Goal: Task Accomplishment & Management: Manage account settings

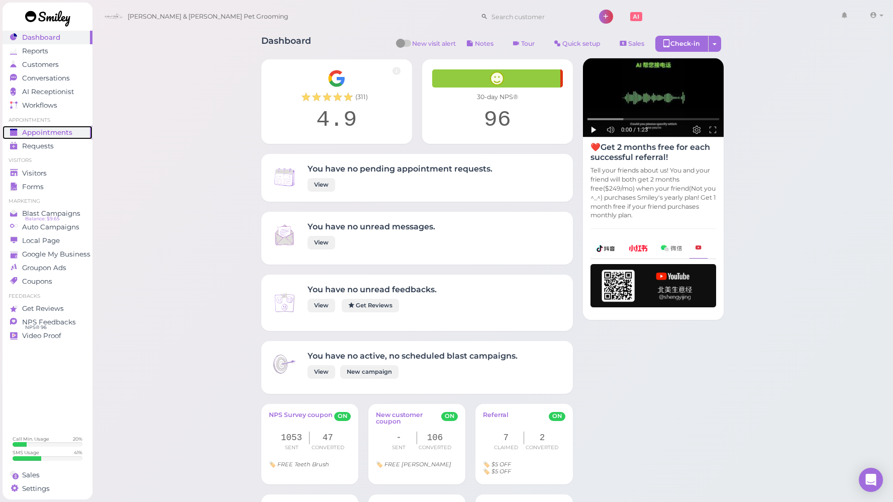
click at [61, 133] on span "Appointments" at bounding box center [47, 132] width 50 height 9
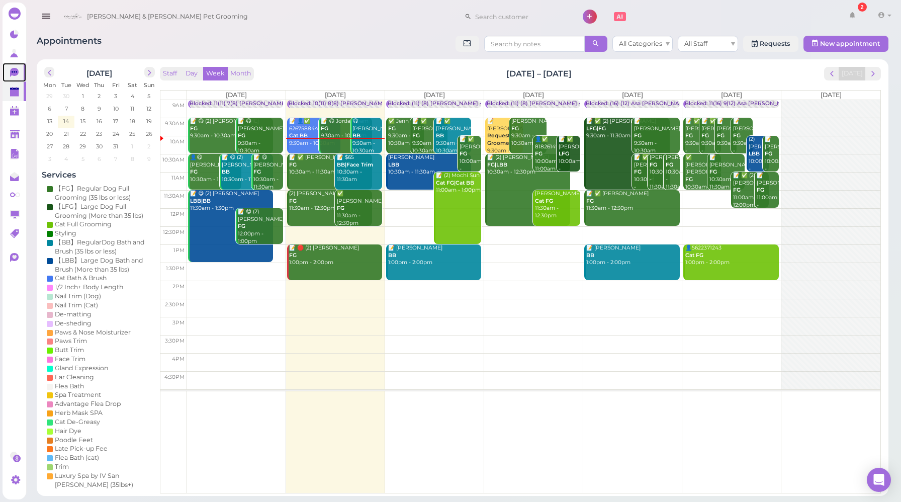
click at [17, 75] on icon at bounding box center [14, 72] width 9 height 9
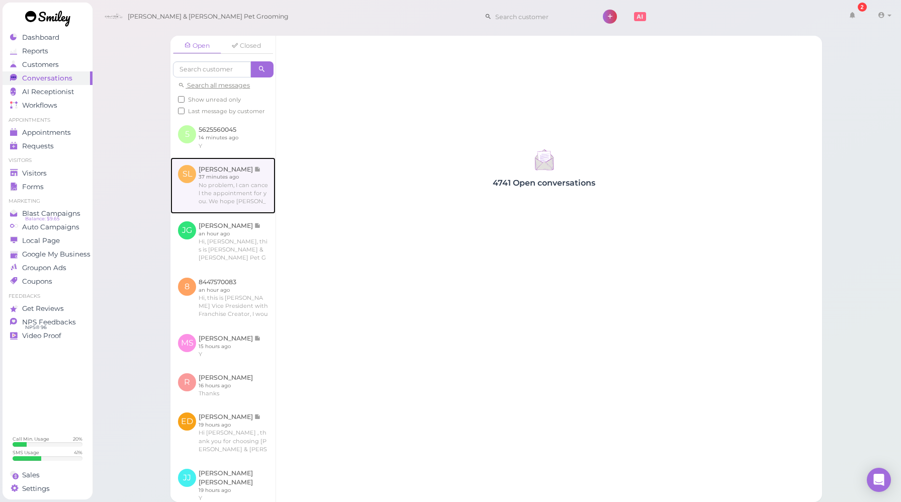
click at [227, 209] on link at bounding box center [222, 185] width 105 height 56
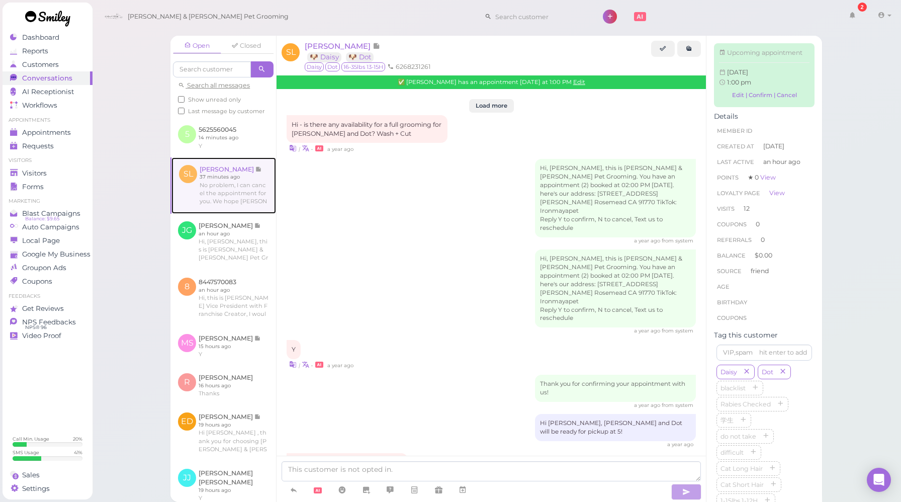
scroll to position [1250, 0]
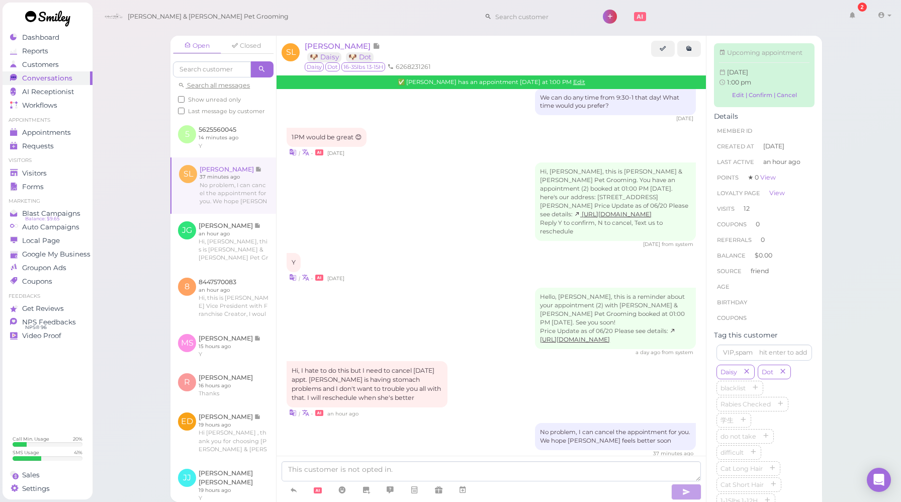
click at [410, 288] on div "Hello, [PERSON_NAME], this is a reminder about your appointment (2) with [PERSO…" at bounding box center [491, 322] width 409 height 68
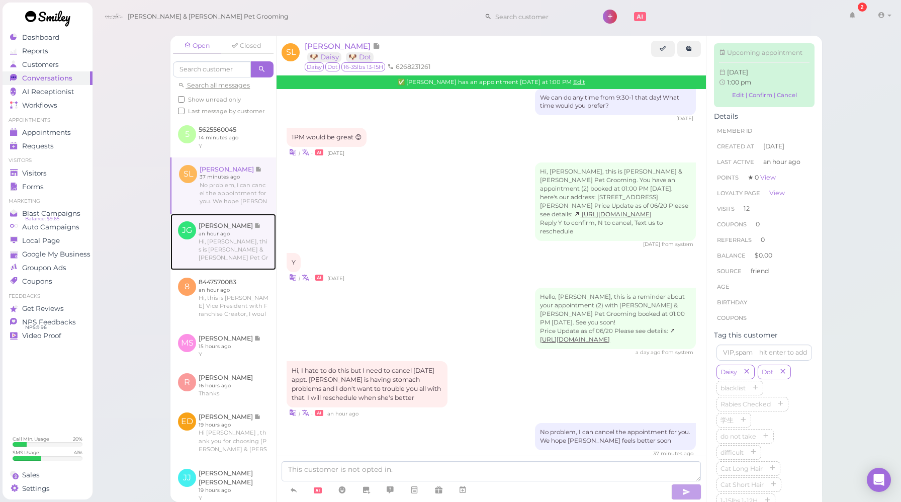
click at [239, 249] on link at bounding box center [223, 242] width 106 height 56
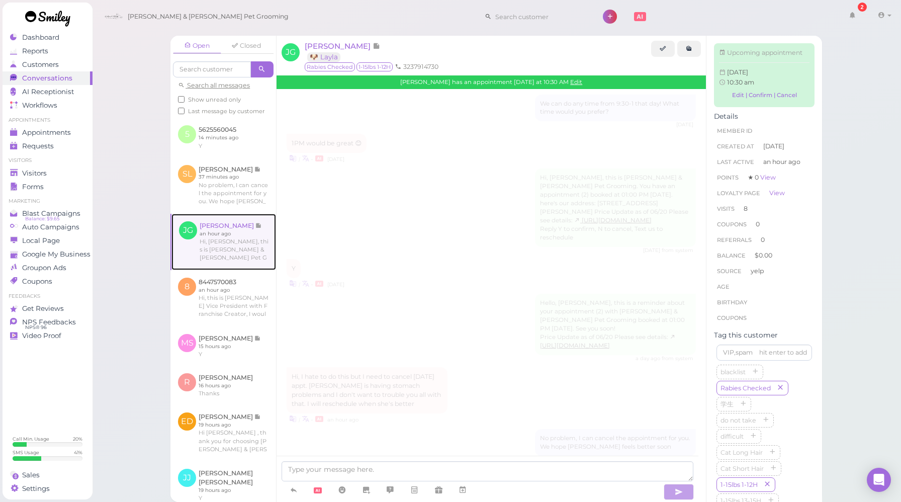
scroll to position [1311, 0]
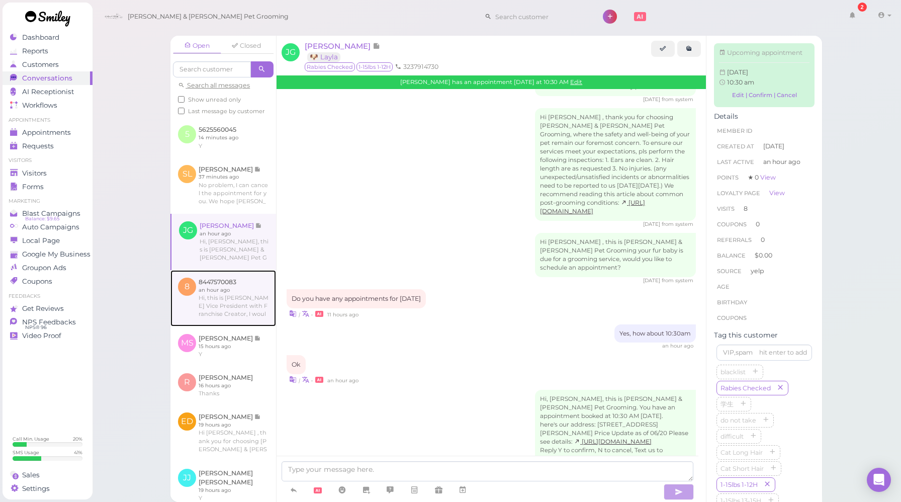
click at [246, 311] on link at bounding box center [223, 298] width 106 height 56
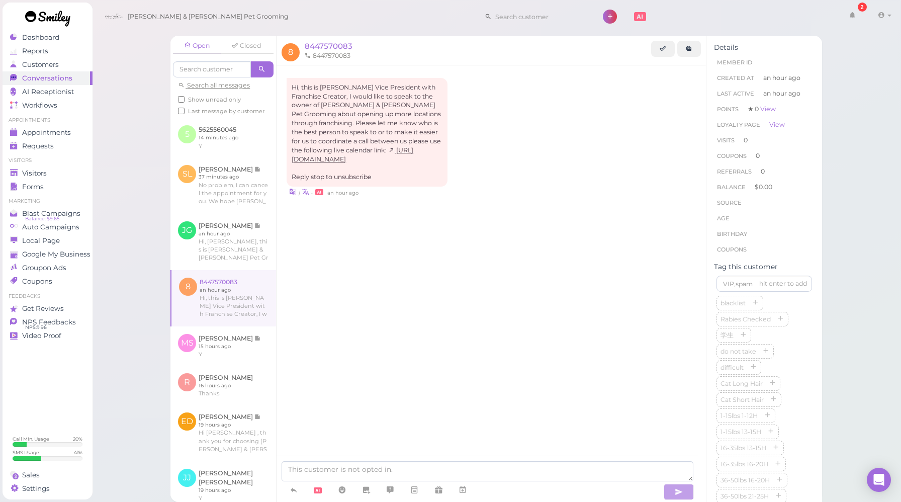
click at [387, 273] on div "Hi, this is [PERSON_NAME] Vice President with Franchise Creator, I would like t…" at bounding box center [490, 274] width 429 height 418
click at [37, 135] on span "Appointments" at bounding box center [47, 132] width 50 height 9
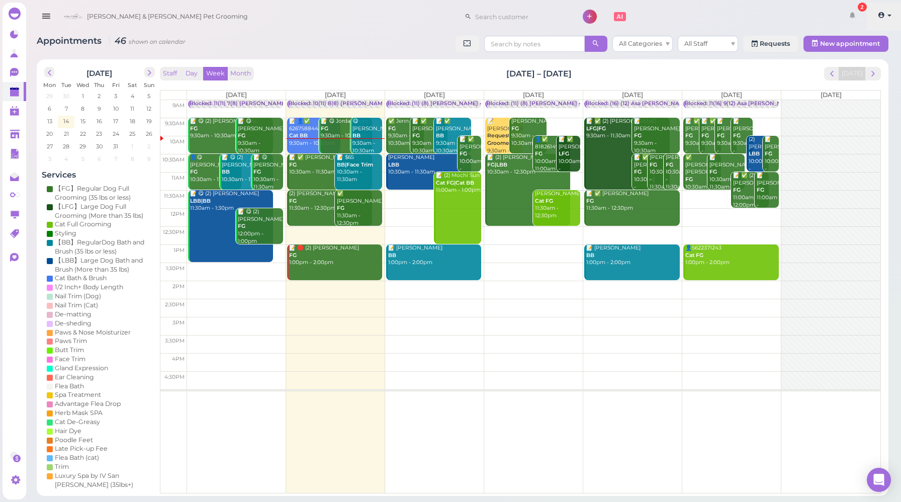
click at [890, 15] on span at bounding box center [889, 16] width 4 height 2
click at [850, 77] on link "Logout" at bounding box center [867, 76] width 70 height 12
